Goal: Find specific page/section: Find specific page/section

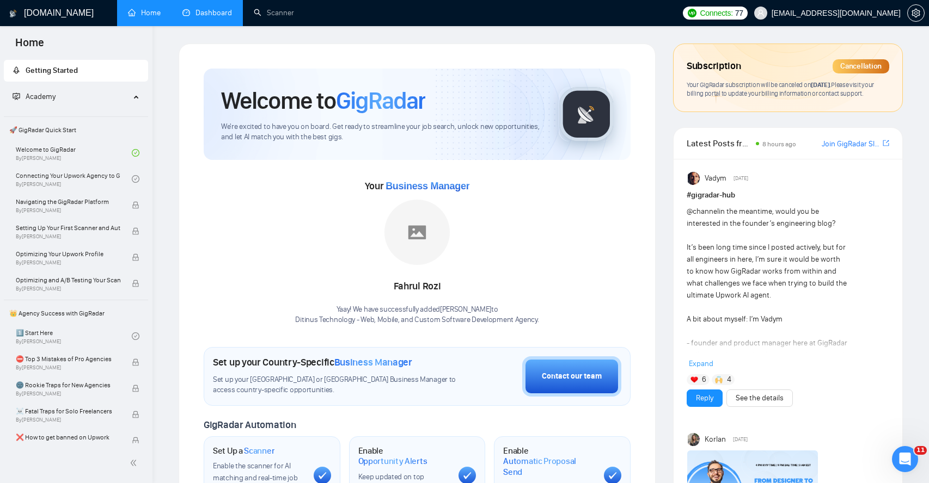
click at [220, 11] on link "Dashboard" at bounding box center [207, 12] width 50 height 9
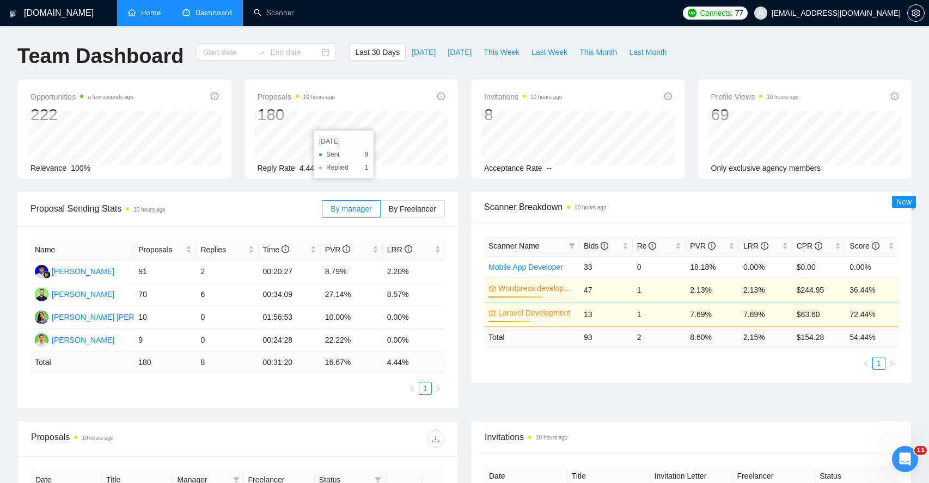
type input "[DATE]"
click at [155, 9] on link "Home" at bounding box center [144, 12] width 33 height 9
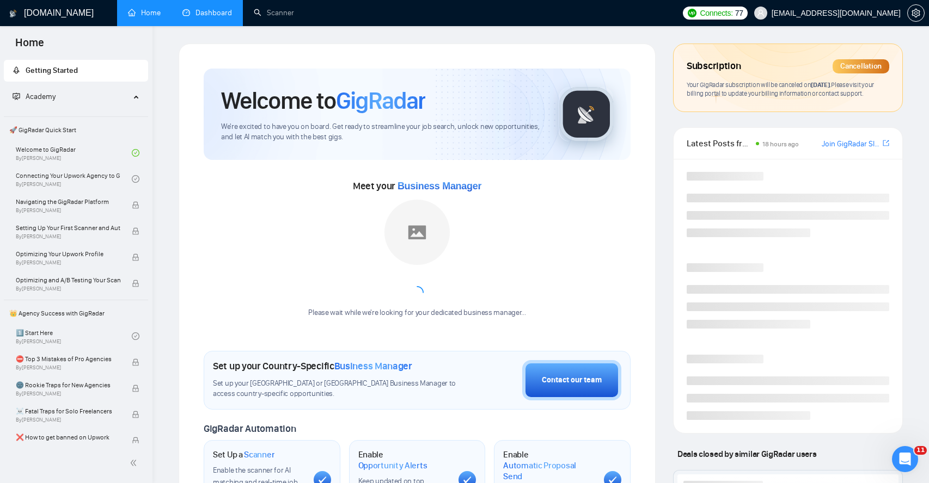
click at [220, 9] on link "Dashboard" at bounding box center [207, 12] width 50 height 9
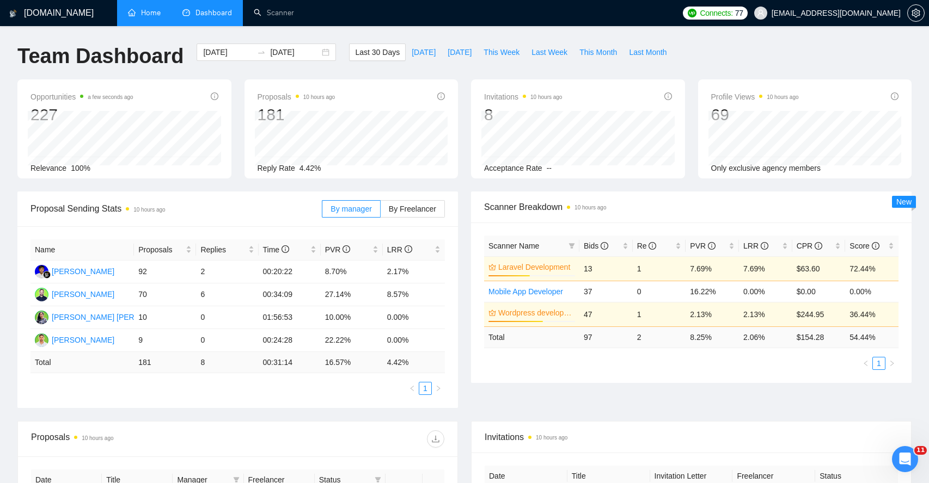
click at [154, 14] on link "Home" at bounding box center [144, 12] width 33 height 9
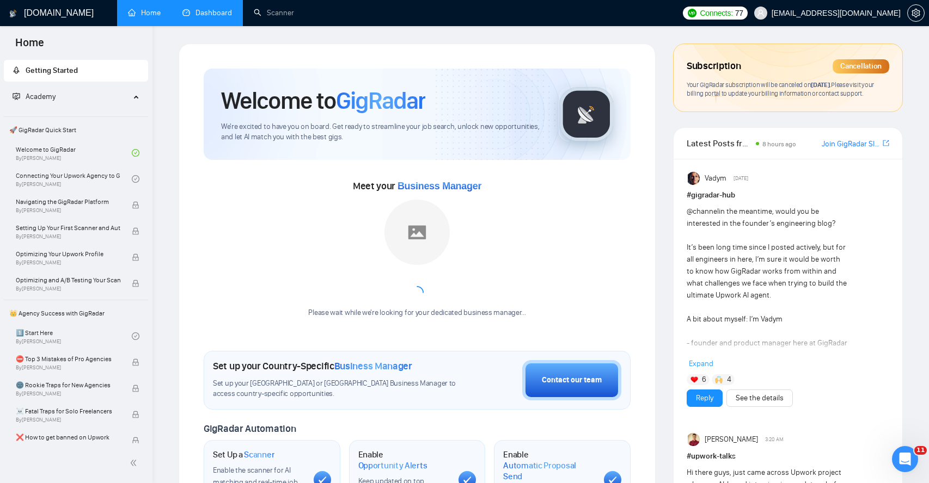
click at [195, 14] on link "Dashboard" at bounding box center [207, 12] width 50 height 9
